Goal: Register for event/course

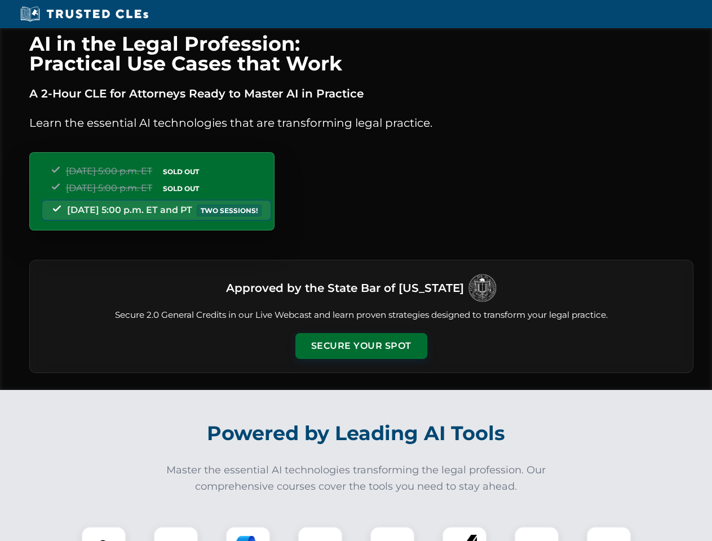
click at [361, 346] on button "Secure Your Spot" at bounding box center [361, 346] width 132 height 26
click at [104, 534] on img at bounding box center [103, 549] width 33 height 33
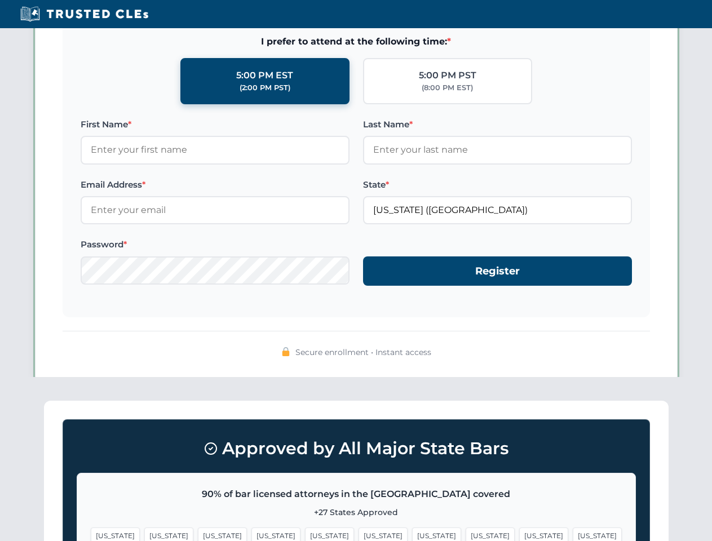
click at [412, 534] on span "[US_STATE]" at bounding box center [436, 536] width 49 height 16
click at [519, 534] on span "[US_STATE]" at bounding box center [543, 536] width 49 height 16
